Goal: Communication & Community: Answer question/provide support

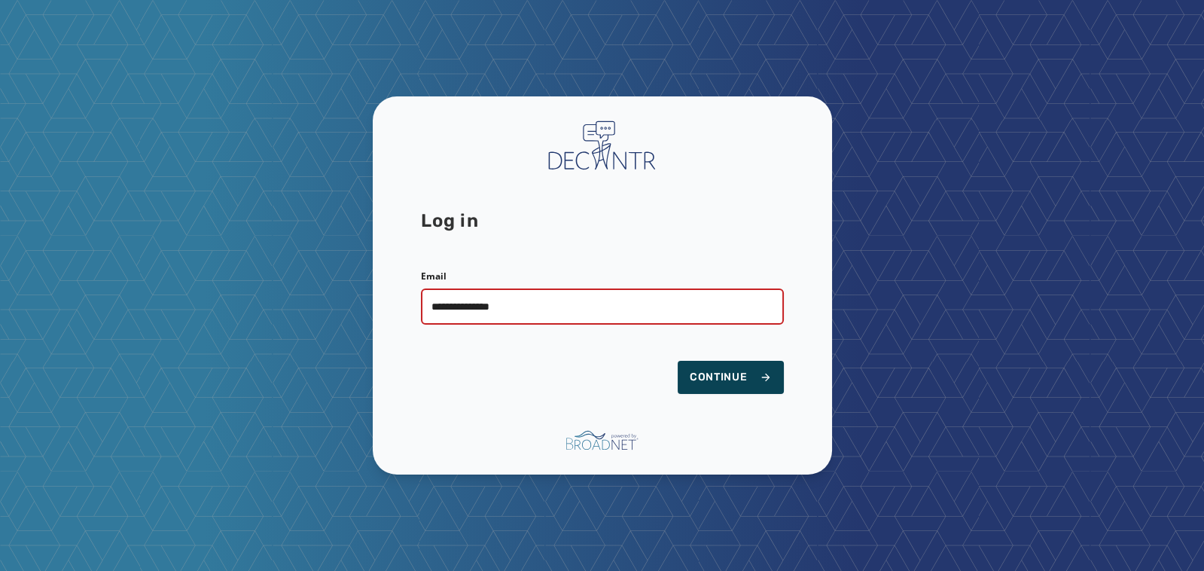
type input "**********"
click at [739, 361] on button "Continue" at bounding box center [731, 377] width 106 height 33
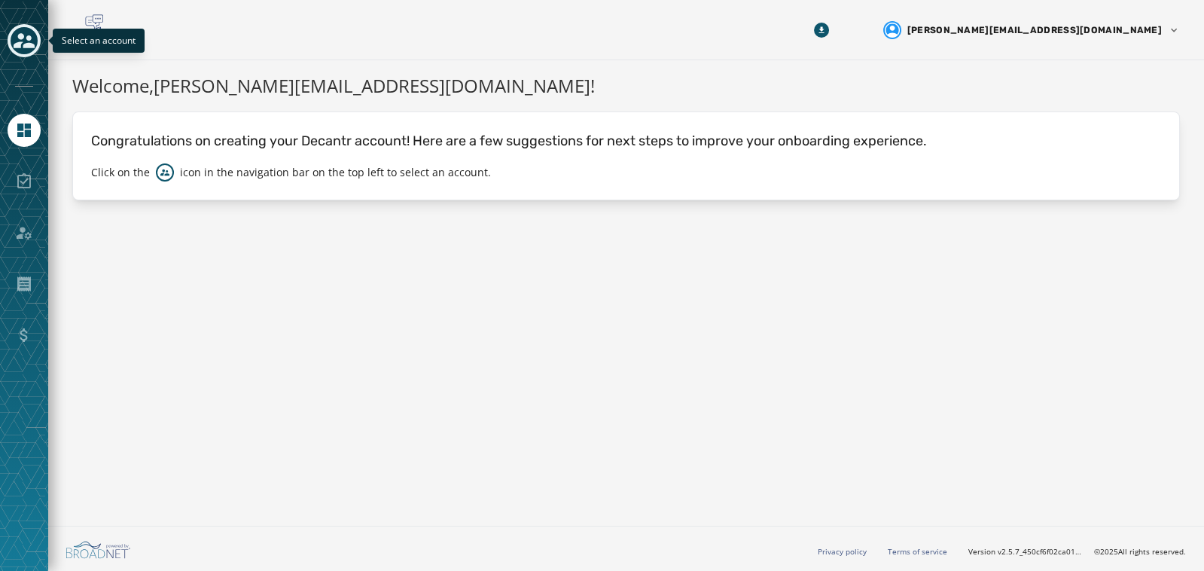
click at [20, 28] on div "Toggle account select drawer" at bounding box center [24, 40] width 27 height 27
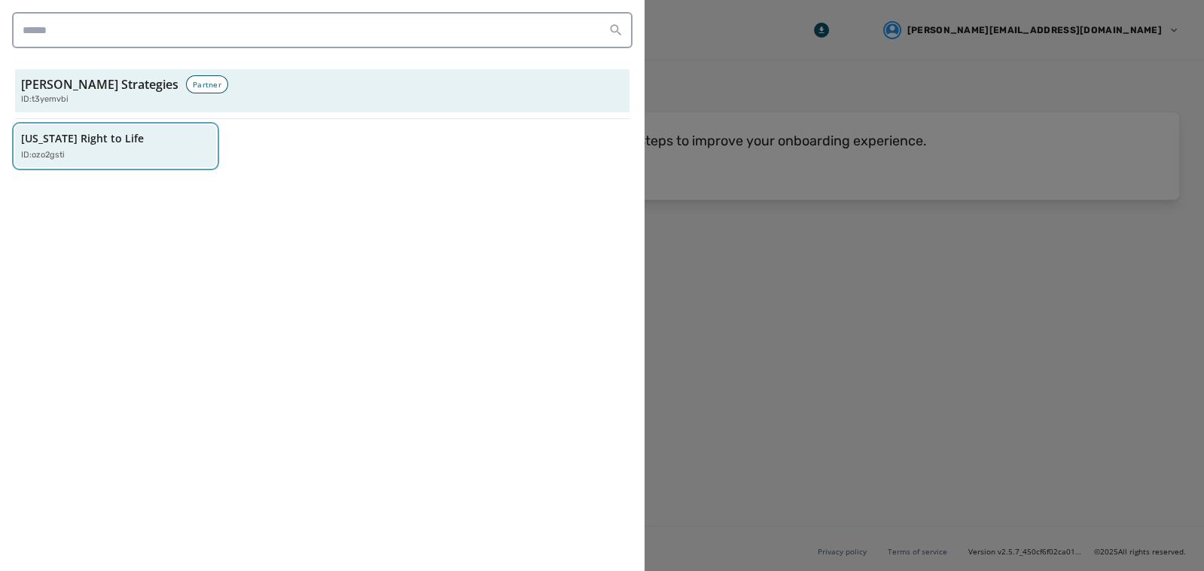
click at [63, 131] on p "[US_STATE] Right to Life" at bounding box center [82, 138] width 123 height 15
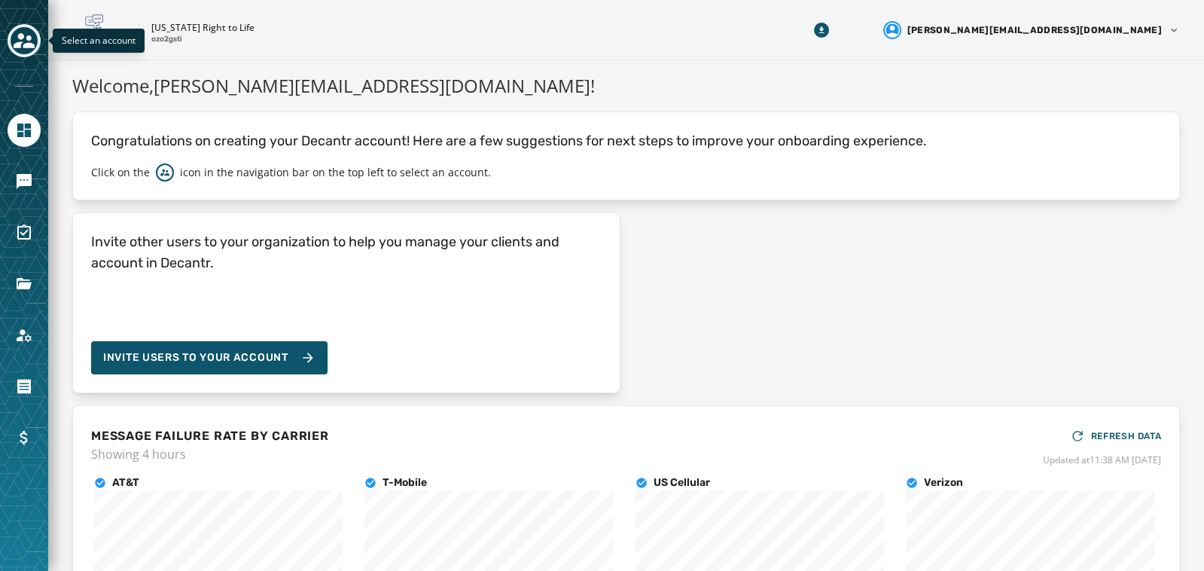
click at [29, 54] on button "Toggle account select drawer" at bounding box center [24, 40] width 33 height 33
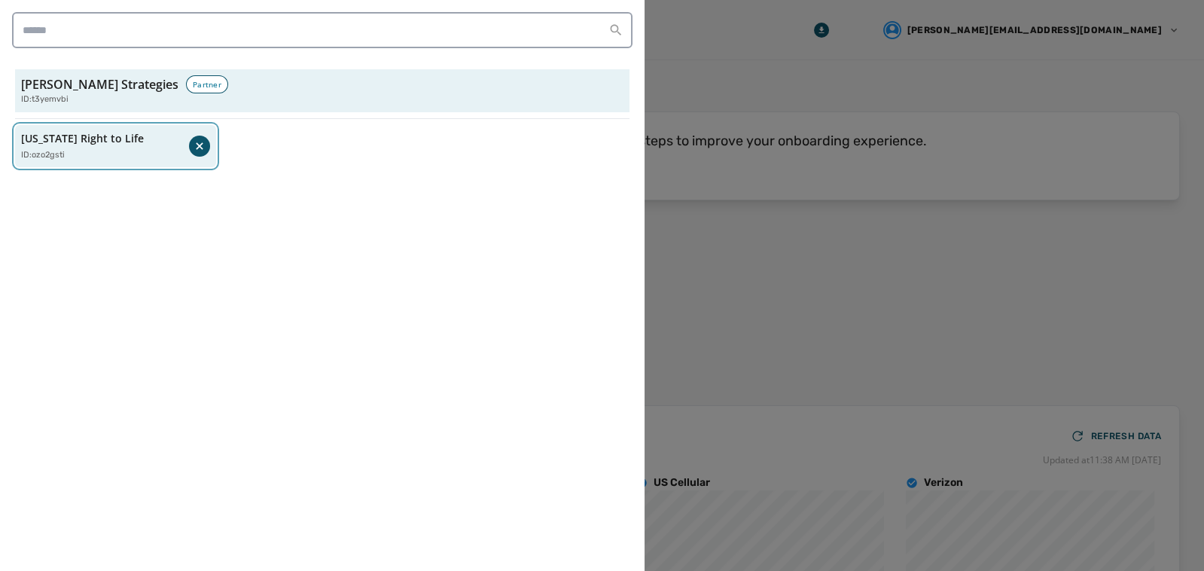
click at [78, 138] on p "[US_STATE] Right to Life" at bounding box center [82, 138] width 123 height 15
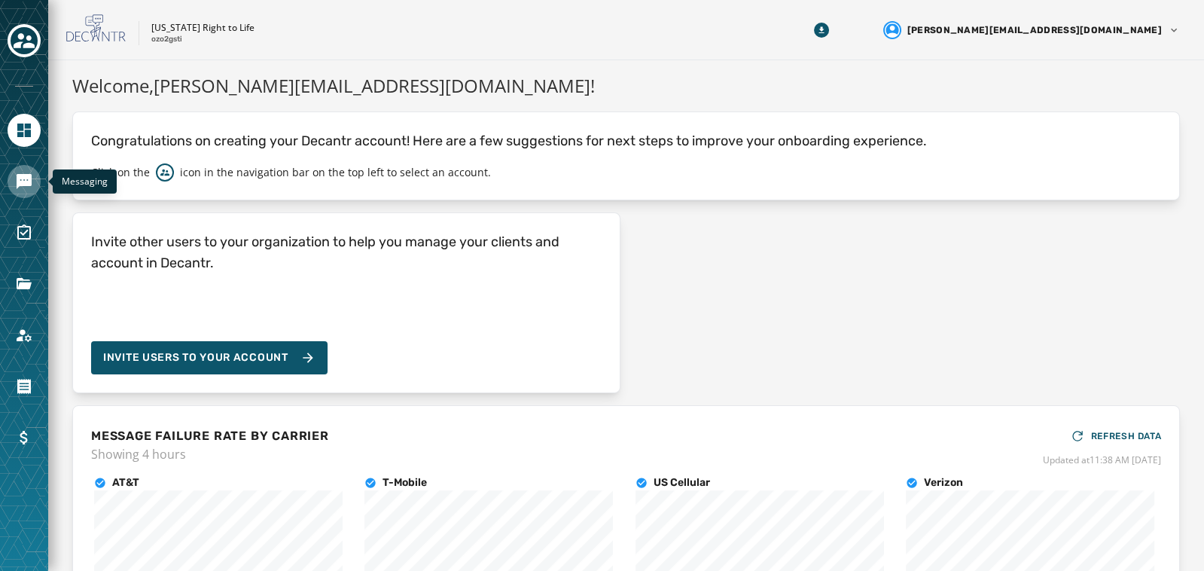
click at [23, 184] on icon "Navigate to Messaging" at bounding box center [24, 181] width 15 height 15
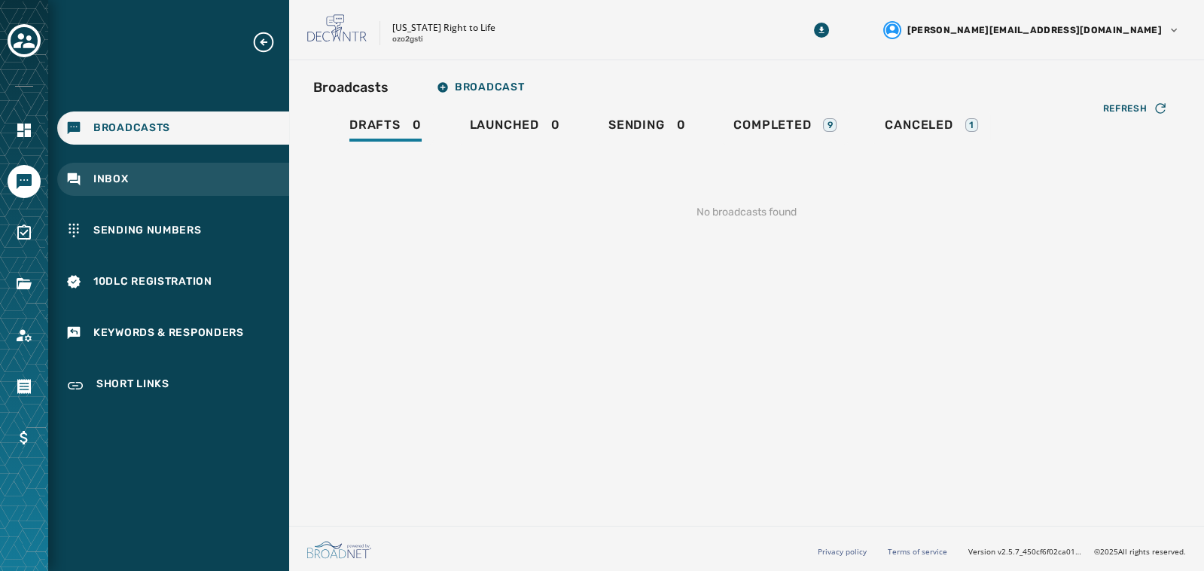
click at [116, 175] on span "Inbox" at bounding box center [110, 179] width 35 height 15
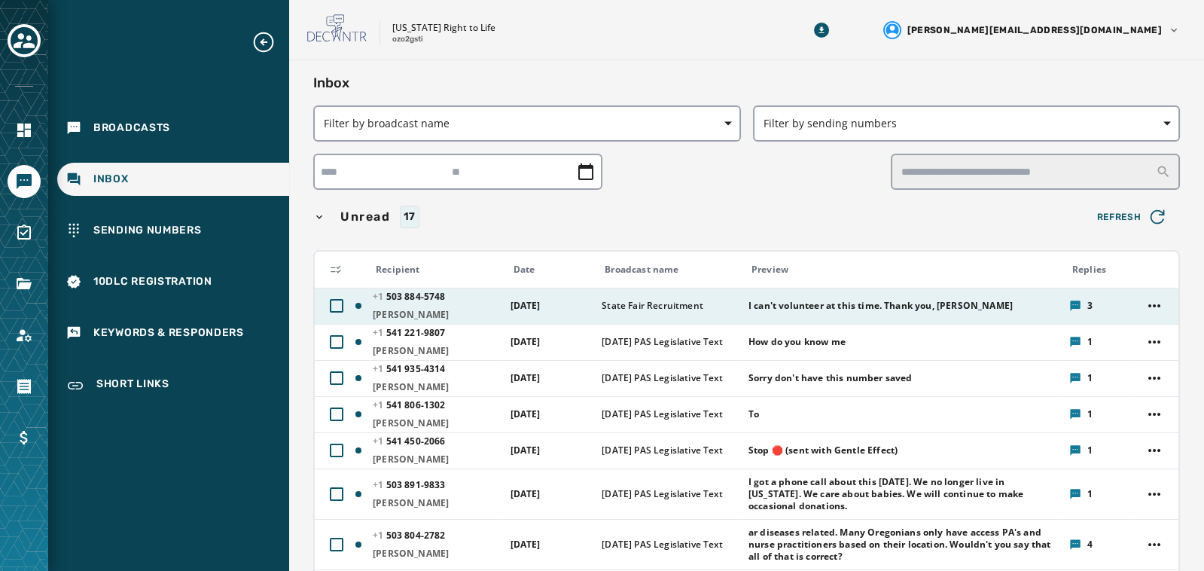
click at [841, 300] on span "I can't volunteer at this time. Thank you, [PERSON_NAME]" at bounding box center [881, 306] width 264 height 12
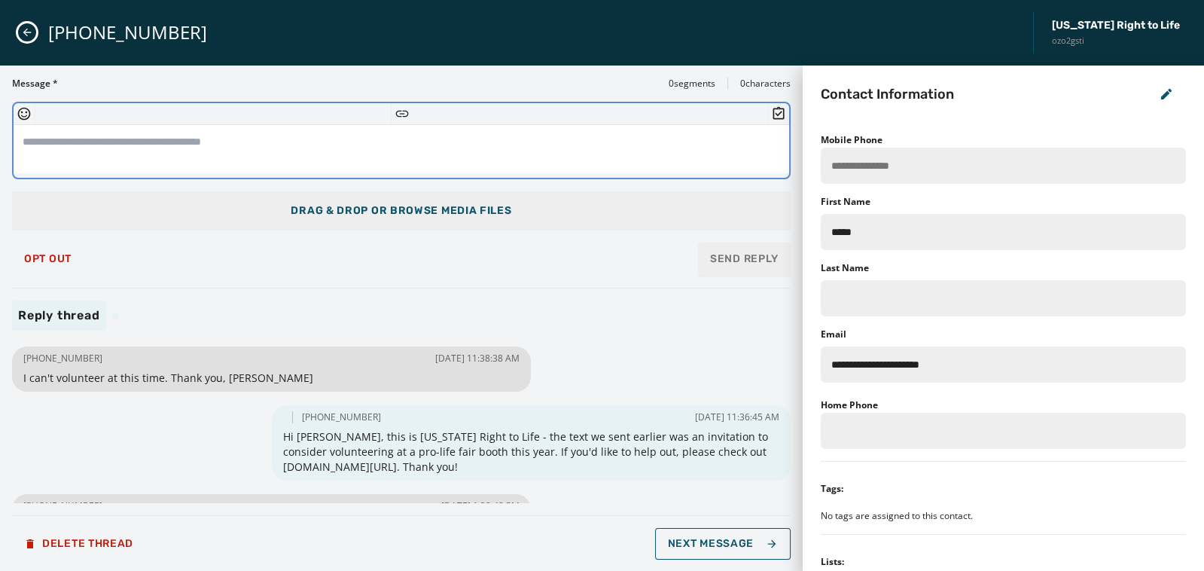
click at [249, 138] on textarea at bounding box center [402, 149] width 776 height 48
type textarea "**********"
click at [755, 259] on span "Send Reply" at bounding box center [744, 258] width 69 height 15
